Goal: Complete application form

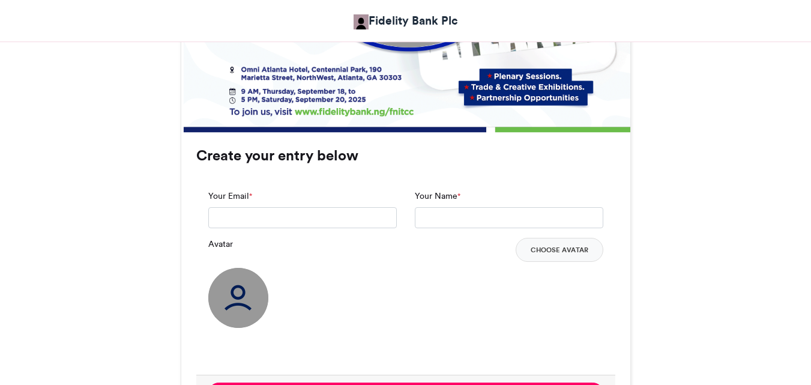
drag, startPoint x: 815, startPoint y: 53, endPoint x: 818, endPoint y: 238, distance: 184.8
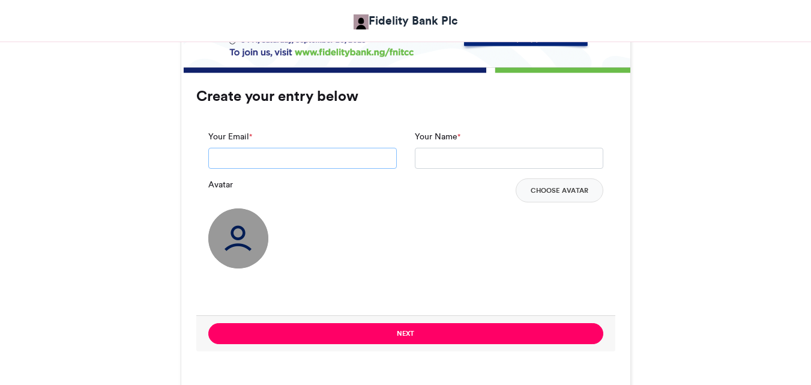
click at [305, 155] on input "Your Email *" at bounding box center [302, 159] width 188 height 22
paste input "**********"
type input "**********"
click at [457, 160] on input "Your Name *" at bounding box center [509, 159] width 188 height 22
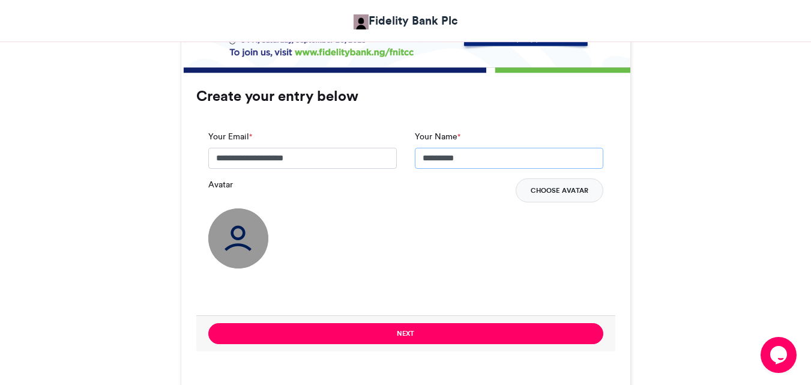
type input "*********"
click at [578, 182] on button "Choose Avatar" at bounding box center [559, 190] width 88 height 24
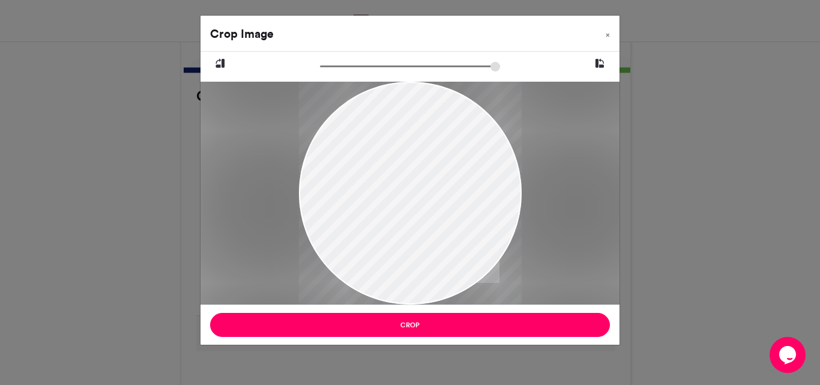
drag, startPoint x: 388, startPoint y: 149, endPoint x: 343, endPoint y: 155, distance: 45.3
click at [343, 155] on div at bounding box center [410, 193] width 223 height 223
click at [331, 70] on input "zoom" at bounding box center [410, 66] width 180 height 11
drag, startPoint x: 336, startPoint y: 189, endPoint x: 295, endPoint y: 190, distance: 41.4
click at [295, 190] on div at bounding box center [407, 194] width 228 height 228
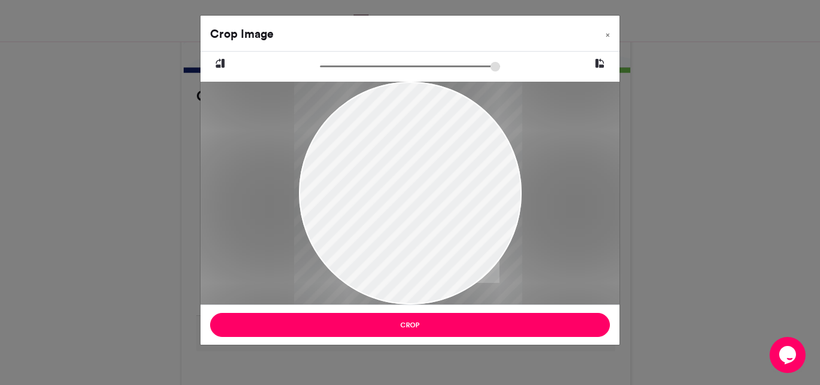
drag, startPoint x: 383, startPoint y: 207, endPoint x: 380, endPoint y: 178, distance: 29.6
click at [380, 178] on div at bounding box center [407, 191] width 228 height 228
click at [337, 65] on input "zoom" at bounding box center [410, 66] width 180 height 11
drag, startPoint x: 391, startPoint y: 176, endPoint x: 363, endPoint y: 170, distance: 28.4
click at [363, 170] on div at bounding box center [405, 189] width 232 height 232
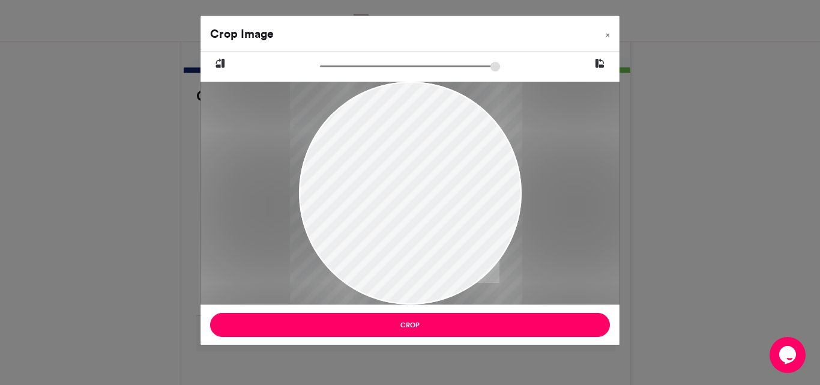
click at [336, 73] on div at bounding box center [410, 68] width 314 height 15
drag, startPoint x: 335, startPoint y: 59, endPoint x: 344, endPoint y: 61, distance: 9.2
click at [344, 61] on div at bounding box center [409, 178] width 419 height 253
click at [344, 61] on input "zoom" at bounding box center [410, 66] width 180 height 11
drag, startPoint x: 403, startPoint y: 190, endPoint x: 370, endPoint y: 188, distance: 33.7
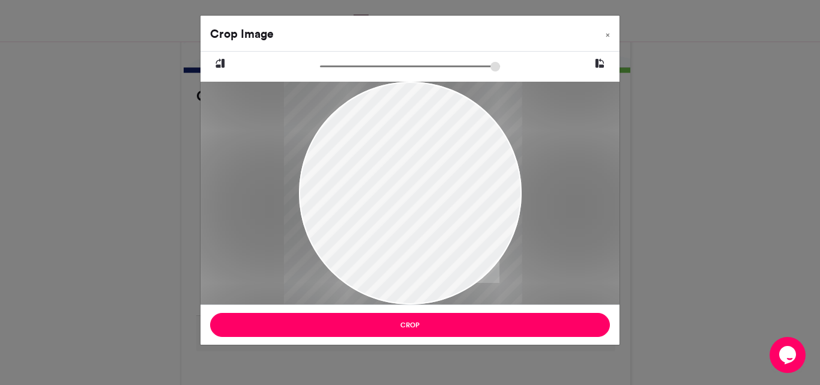
click at [370, 188] on div at bounding box center [402, 187] width 238 height 238
type input "******"
click at [348, 66] on input "zoom" at bounding box center [410, 66] width 180 height 11
drag, startPoint x: 395, startPoint y: 142, endPoint x: 386, endPoint y: 110, distance: 33.2
click at [386, 110] on div at bounding box center [400, 183] width 241 height 241
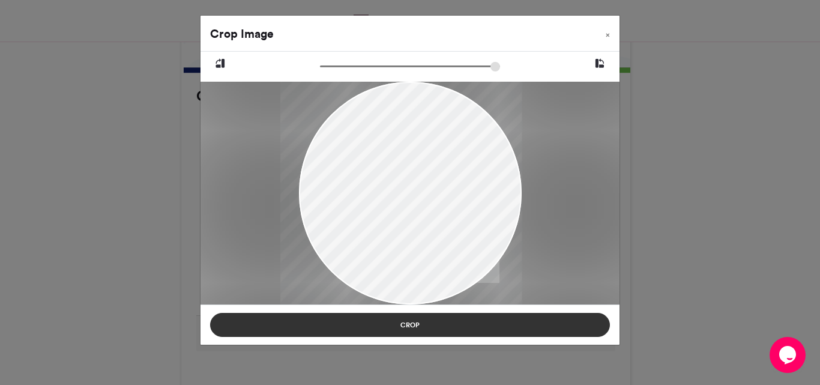
click at [400, 328] on button "Crop" at bounding box center [410, 325] width 400 height 24
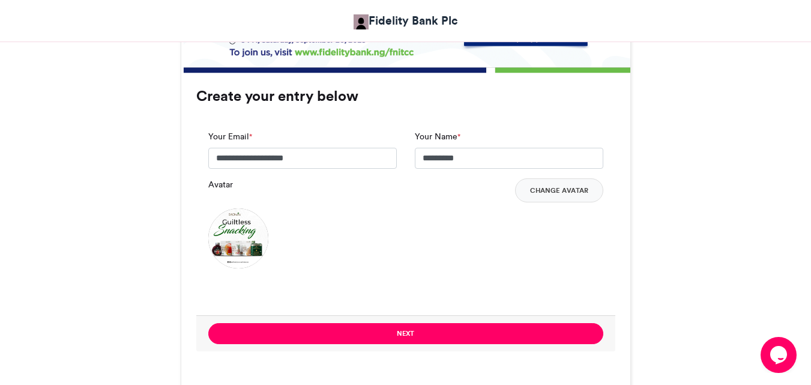
click at [808, 229] on div "Fidelity Nigeria International Trade and Creative Connect- Exhibitors Fidelity …" at bounding box center [405, 15] width 811 height 1328
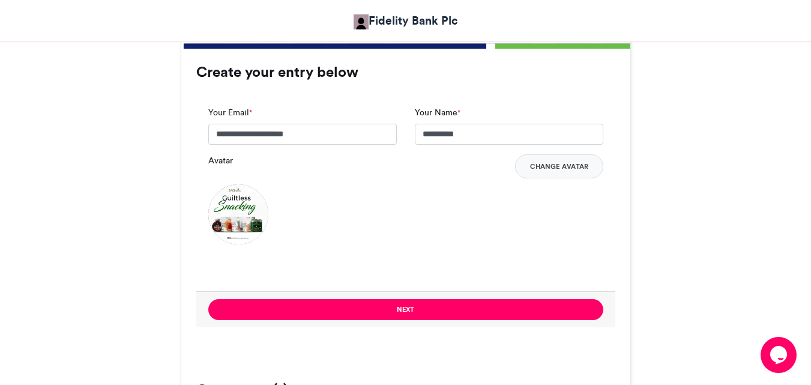
scroll to position [860, 0]
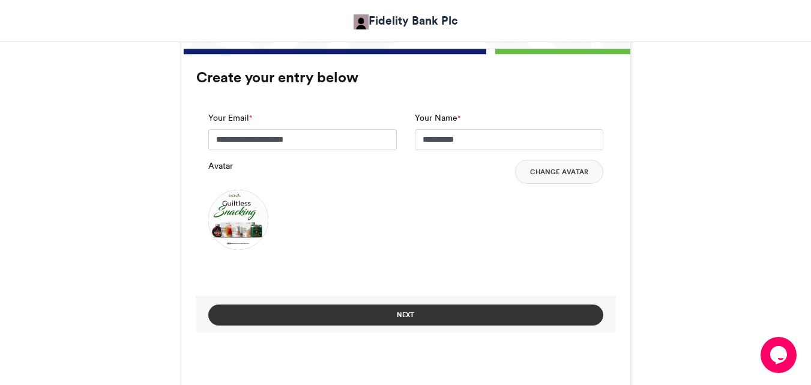
click at [431, 314] on button "Next" at bounding box center [405, 314] width 395 height 21
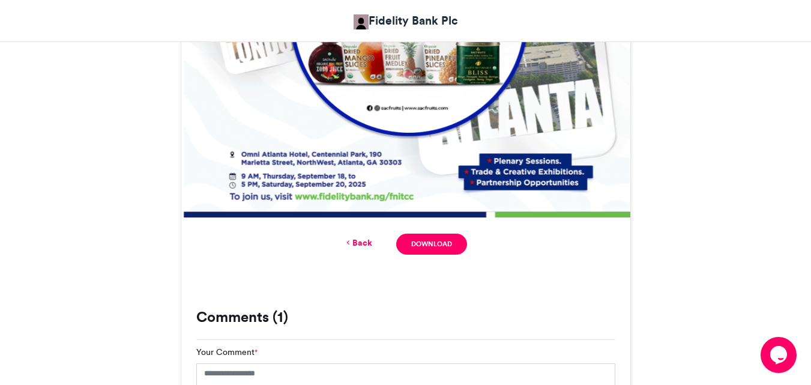
scroll to position [711, 0]
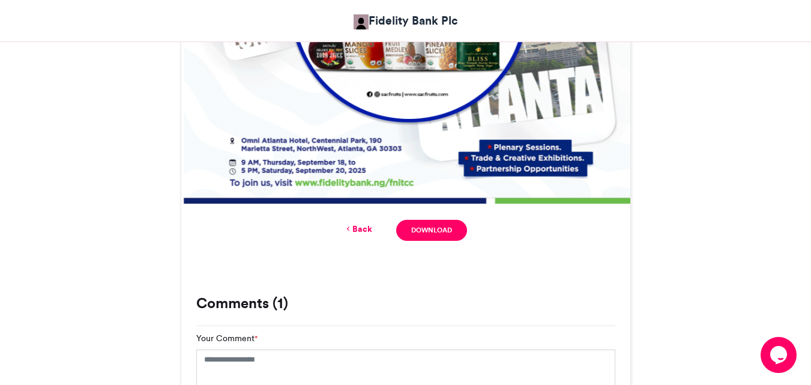
click at [355, 224] on link "Back" at bounding box center [358, 229] width 28 height 13
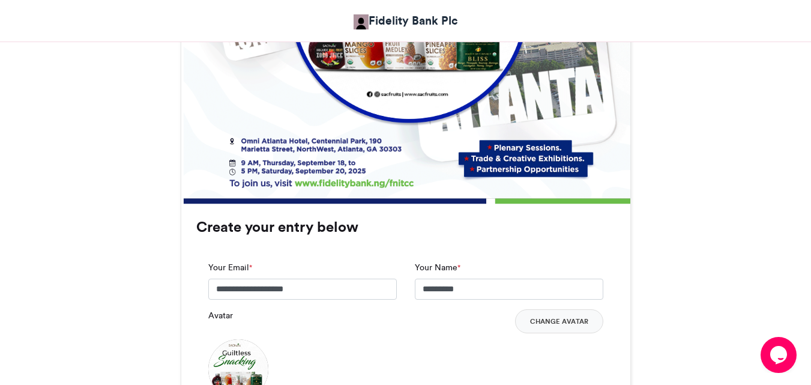
scroll to position [927, 0]
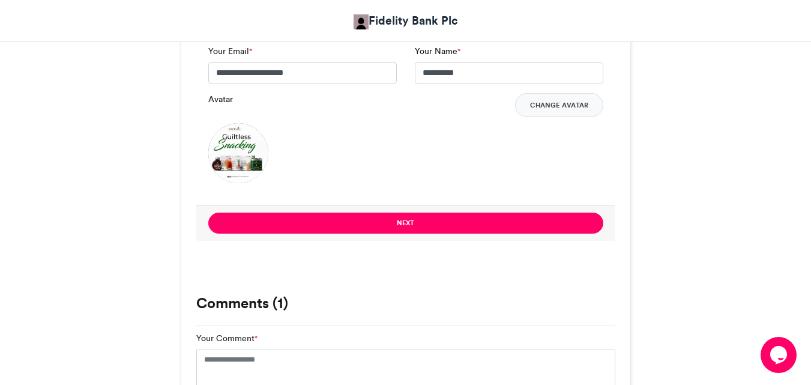
click at [253, 157] on img at bounding box center [238, 153] width 60 height 60
click at [556, 108] on button "Change Avatar" at bounding box center [559, 105] width 88 height 24
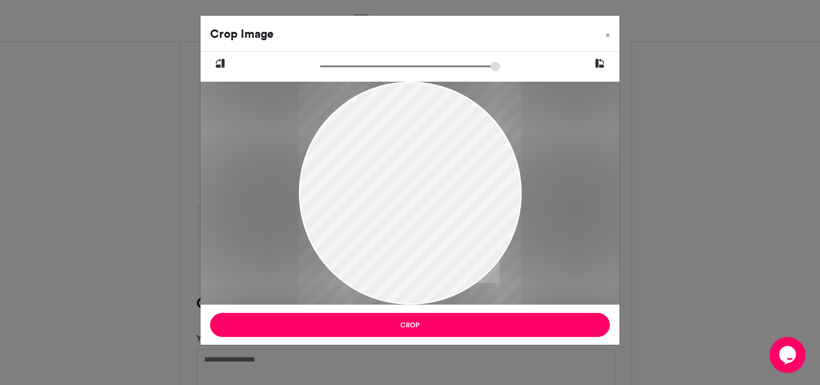
drag, startPoint x: 427, startPoint y: 177, endPoint x: 410, endPoint y: 179, distance: 17.0
click at [410, 179] on div at bounding box center [410, 193] width 223 height 223
click at [328, 65] on input "zoom" at bounding box center [410, 66] width 180 height 11
drag, startPoint x: 413, startPoint y: 170, endPoint x: 301, endPoint y: 184, distance: 113.1
click at [301, 184] on div at bounding box center [409, 193] width 226 height 226
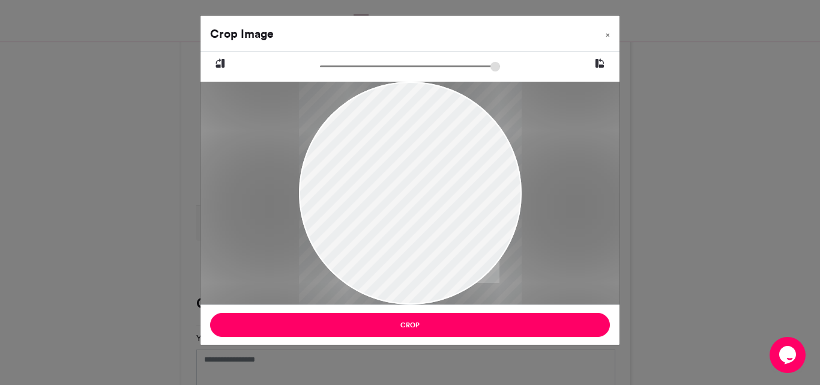
drag, startPoint x: 327, startPoint y: 68, endPoint x: 315, endPoint y: 73, distance: 12.9
type input "******"
click at [320, 72] on input "zoom" at bounding box center [410, 66] width 180 height 11
drag, startPoint x: 490, startPoint y: 188, endPoint x: 423, endPoint y: 196, distance: 67.1
click at [423, 196] on div at bounding box center [410, 193] width 223 height 223
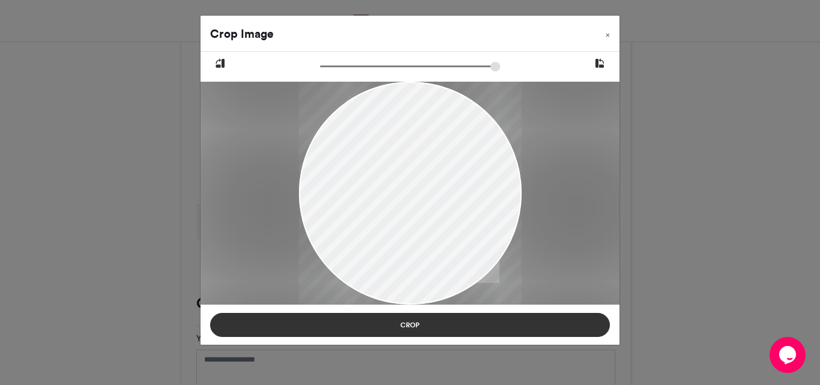
click at [429, 325] on button "Crop" at bounding box center [410, 325] width 400 height 24
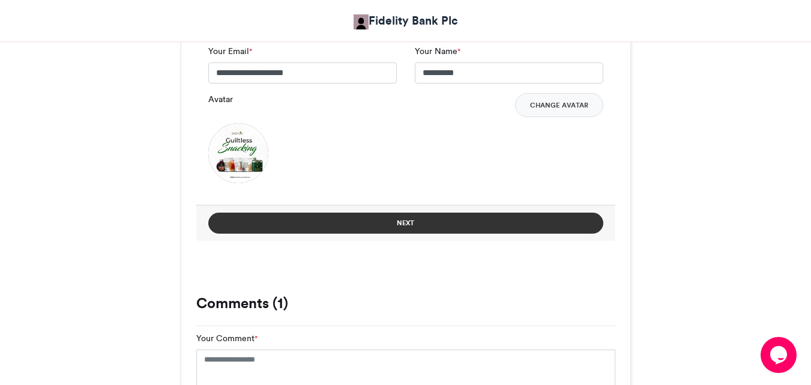
click at [425, 223] on button "Next" at bounding box center [405, 222] width 395 height 21
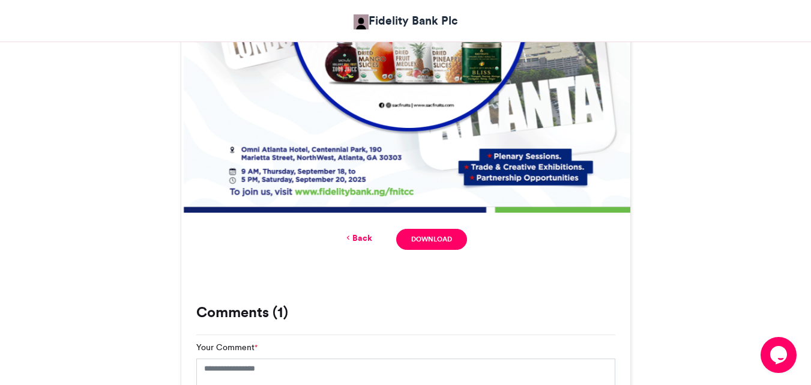
scroll to position [711, 0]
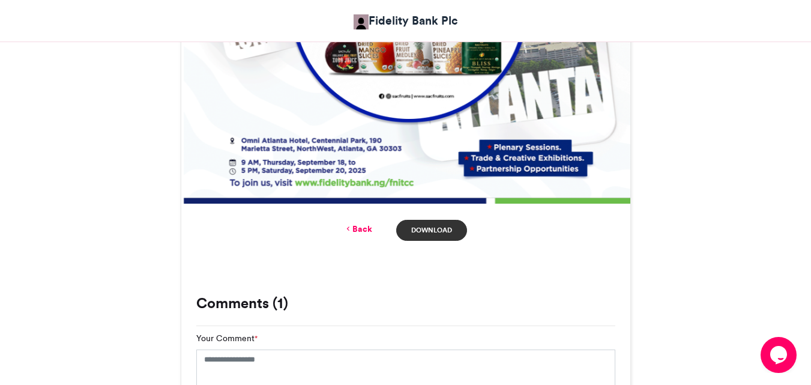
click at [448, 227] on link "Download" at bounding box center [431, 230] width 70 height 21
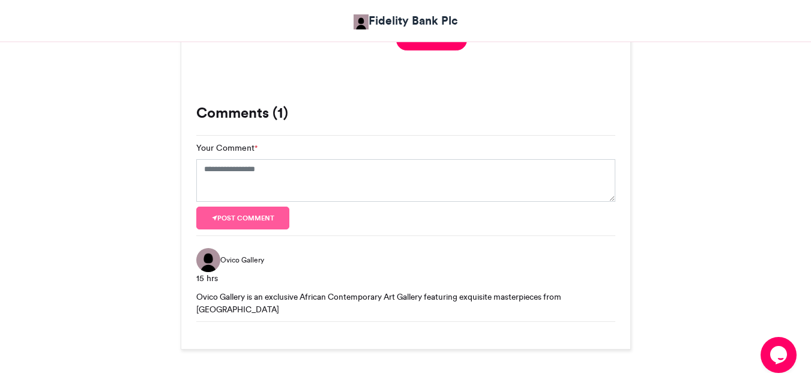
scroll to position [942, 0]
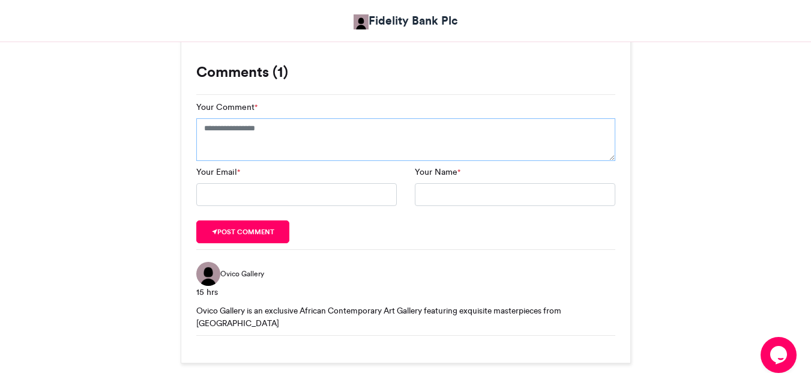
click at [535, 137] on textarea "Your Comment *" at bounding box center [405, 139] width 419 height 43
click at [495, 134] on textarea "Your Comment *" at bounding box center [405, 139] width 419 height 43
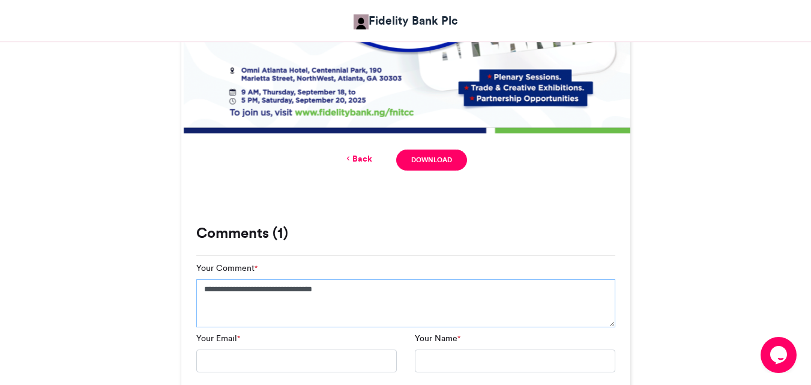
scroll to position [795, 0]
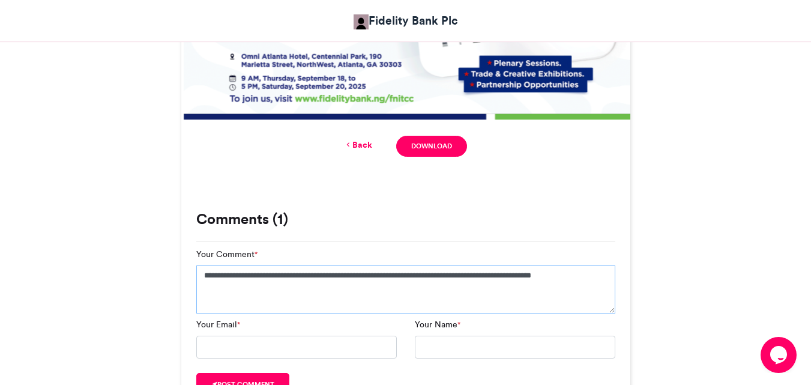
click at [370, 271] on textarea "**********" at bounding box center [405, 289] width 419 height 48
click at [586, 266] on textarea "**********" at bounding box center [405, 289] width 419 height 48
type textarea "**********"
click at [368, 347] on input "Your Email *" at bounding box center [296, 346] width 200 height 23
type input "**********"
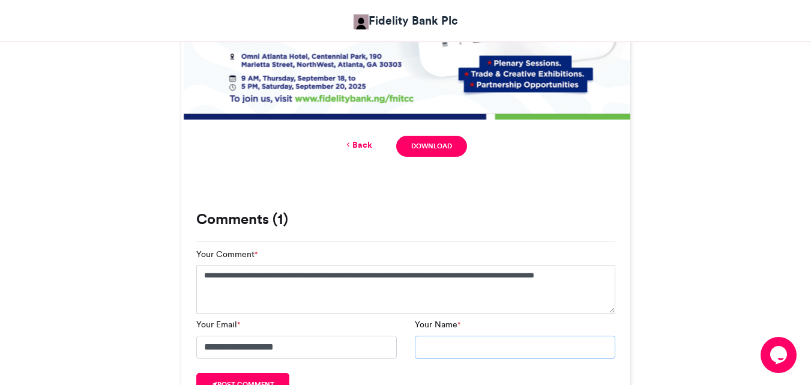
click at [463, 343] on input "Your Name *" at bounding box center [515, 346] width 200 height 23
type input "*********"
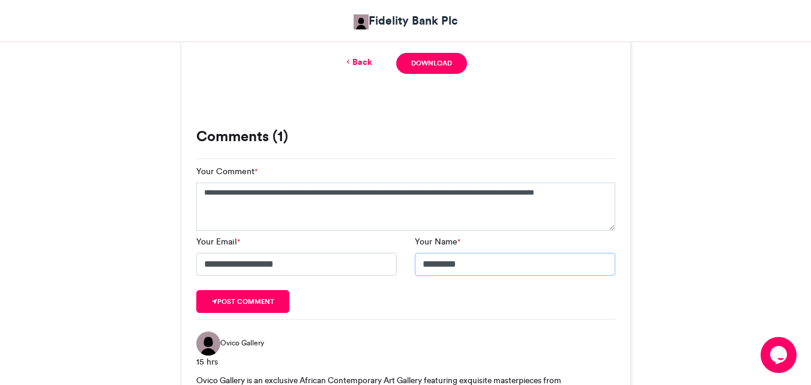
scroll to position [883, 0]
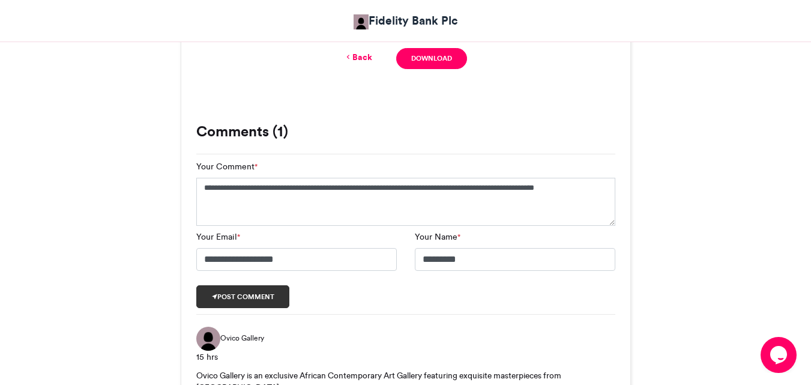
click at [260, 298] on button "Post comment" at bounding box center [243, 296] width 94 height 23
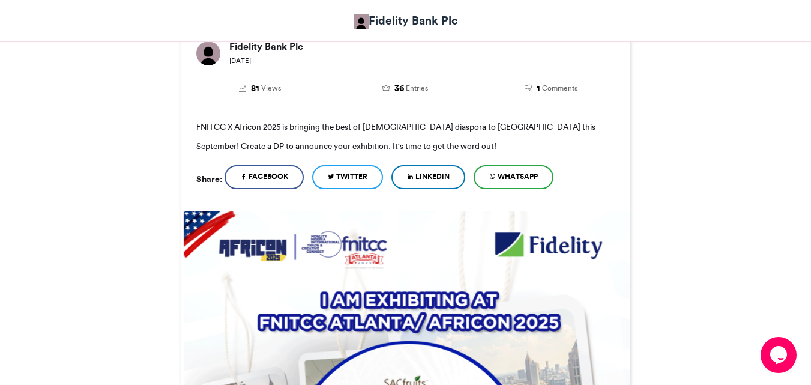
scroll to position [260, 0]
